Goal: Transaction & Acquisition: Purchase product/service

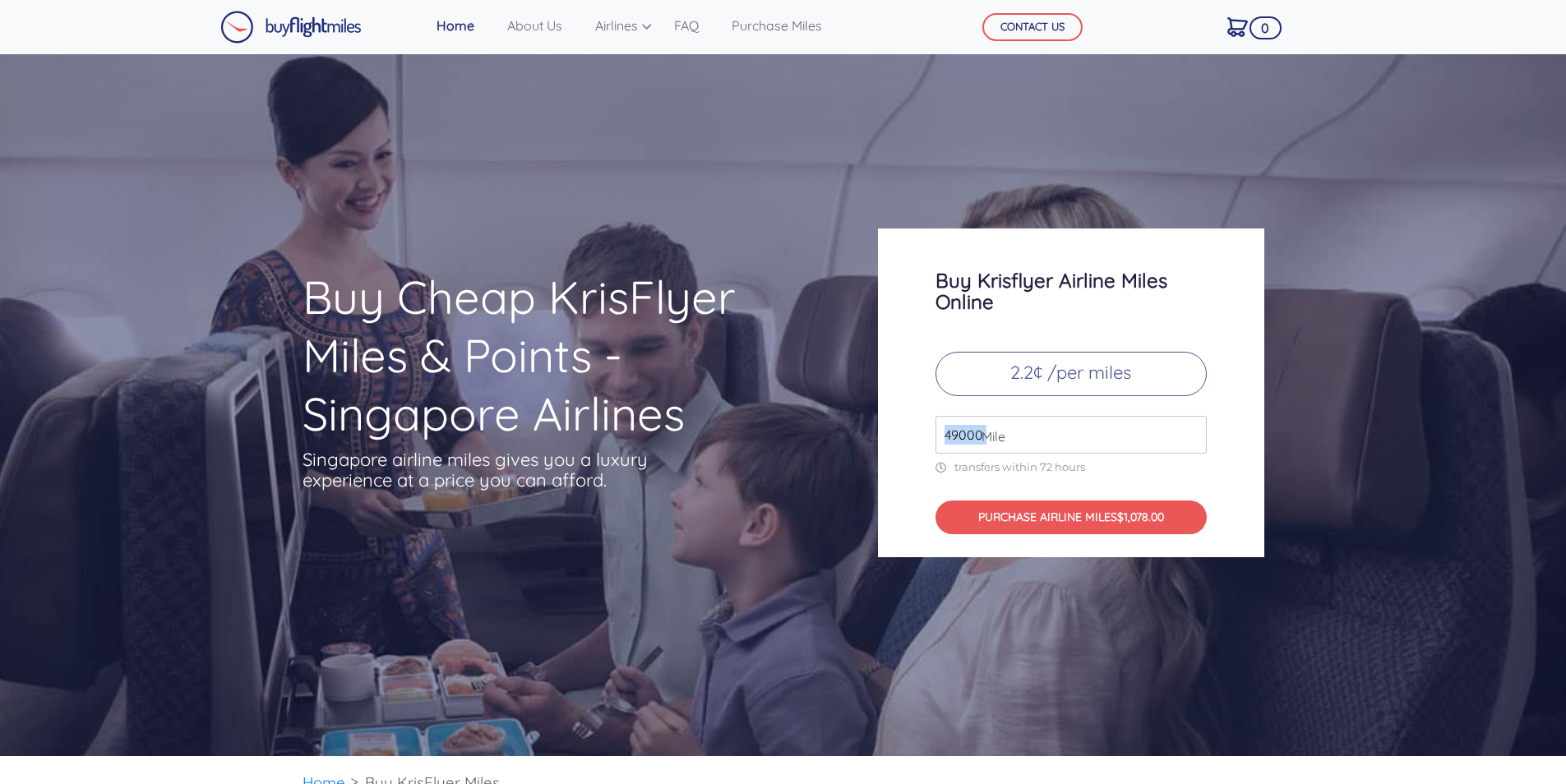
drag, startPoint x: 982, startPoint y: 433, endPoint x: 874, endPoint y: 414, distance: 109.7
click at [874, 414] on div "Buy Krisflyer Airline Miles Online 2.2¢ /per miles 49000 Mile transfers within …" at bounding box center [1071, 392] width 411 height 329
click at [1076, 445] on input "49000" at bounding box center [1071, 434] width 271 height 37
click at [1189, 441] on input "49000" at bounding box center [1071, 434] width 271 height 37
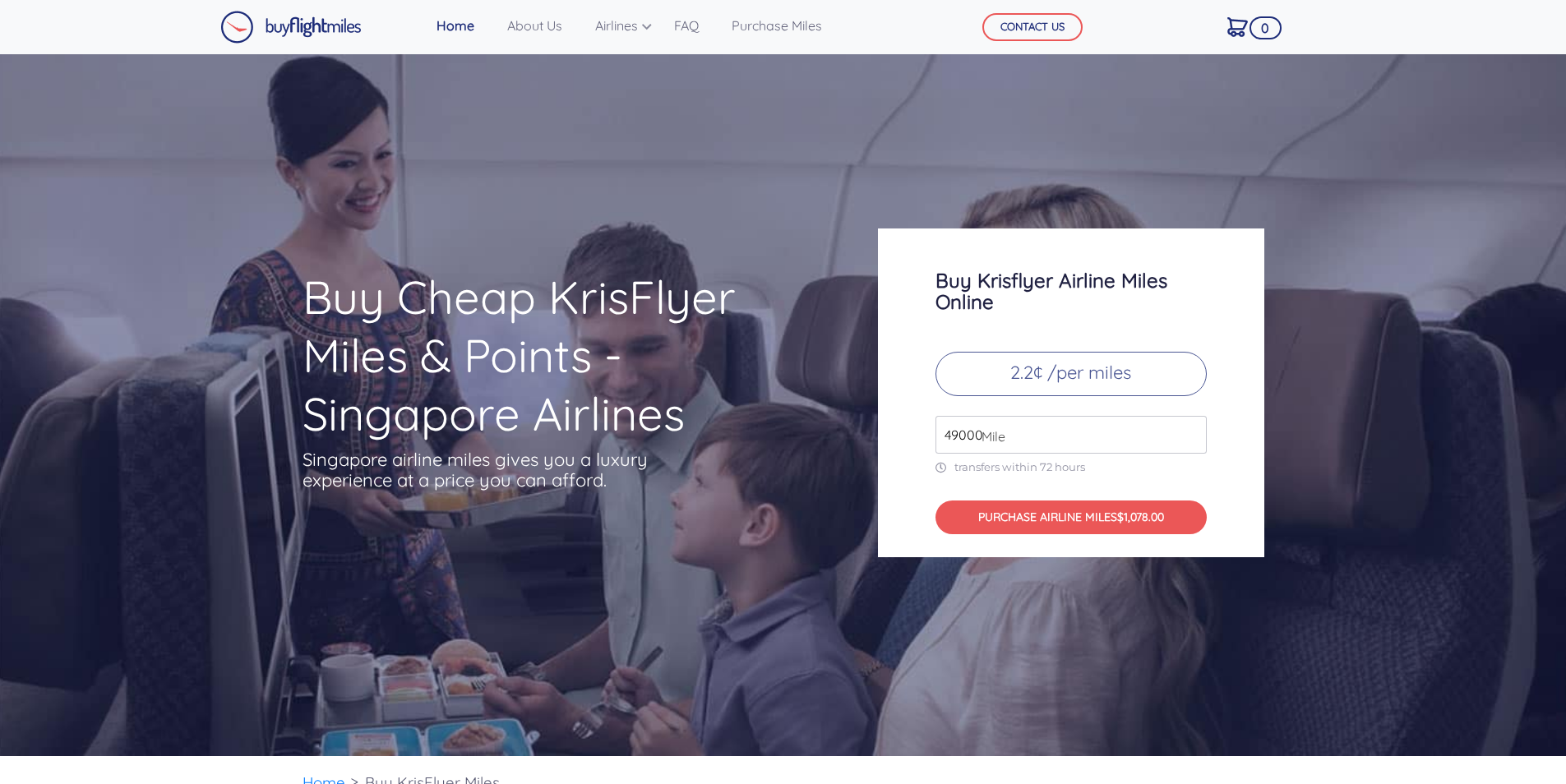
click at [1189, 441] on input "49000" at bounding box center [1071, 434] width 271 height 37
click at [1191, 428] on input "50000" at bounding box center [1071, 434] width 271 height 37
click at [1191, 428] on input "51000" at bounding box center [1071, 434] width 271 height 37
click at [1191, 439] on input "50000" at bounding box center [1071, 434] width 271 height 37
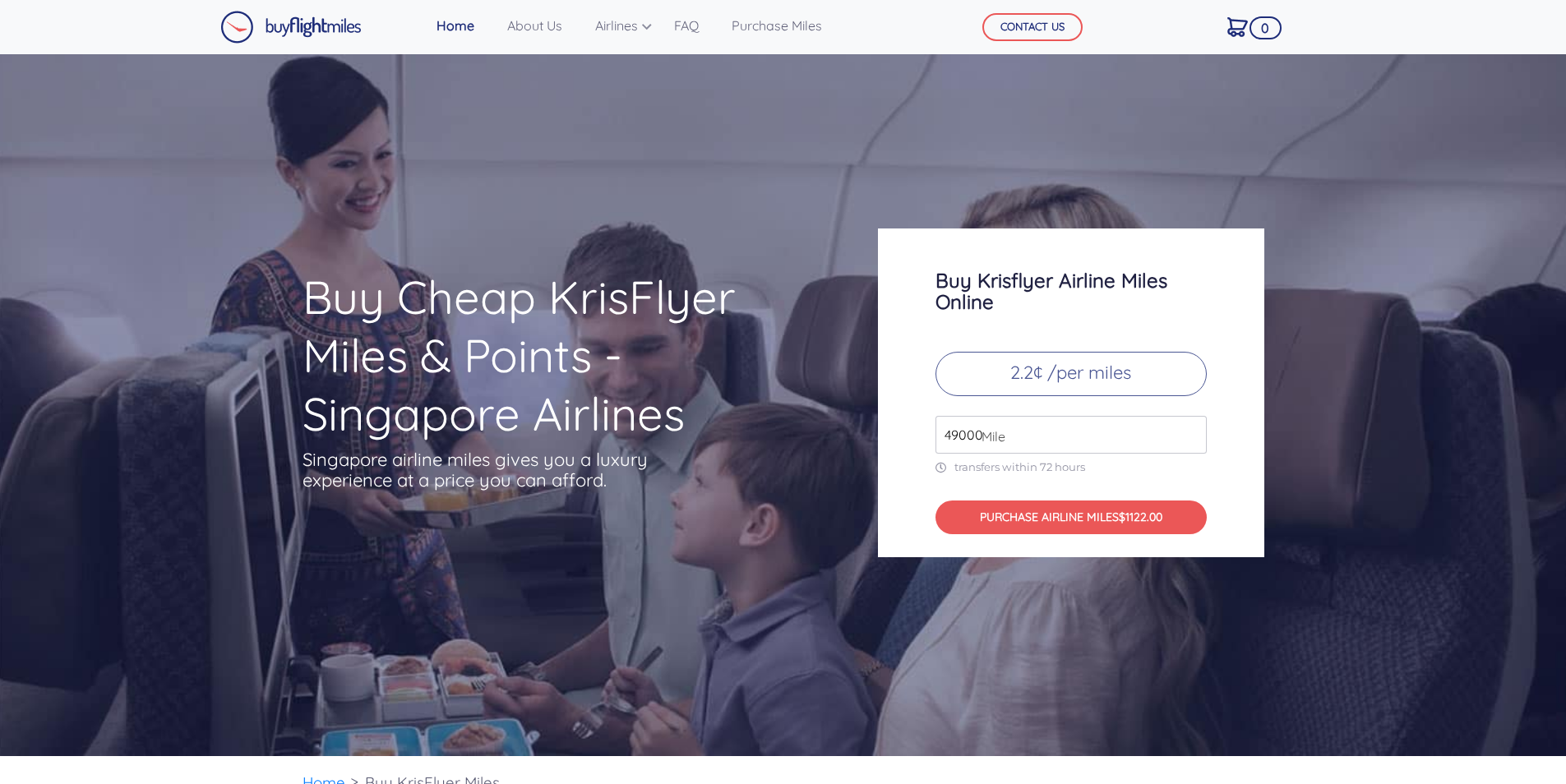
type input "49000"
click at [1191, 439] on input "49000" at bounding box center [1071, 434] width 271 height 37
